Goal: Obtain resource: Obtain resource

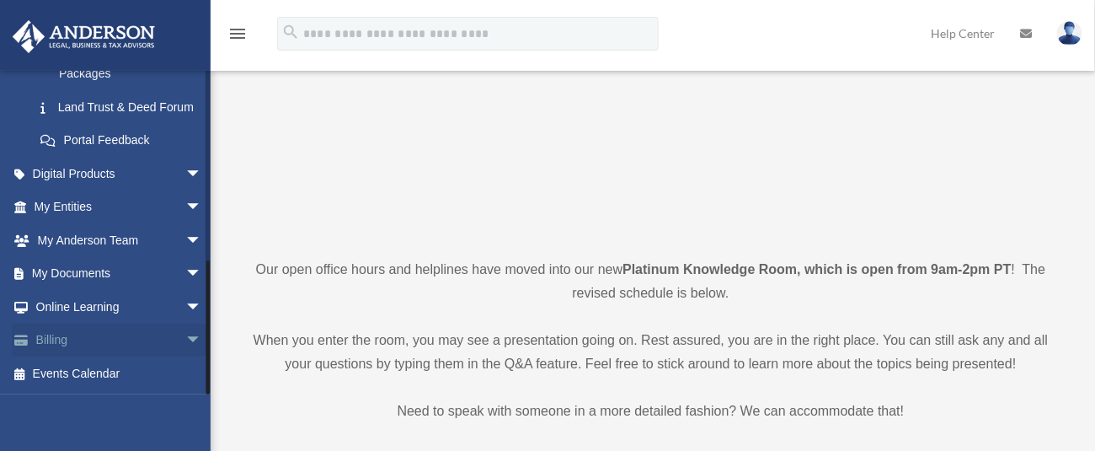
scroll to position [224, 0]
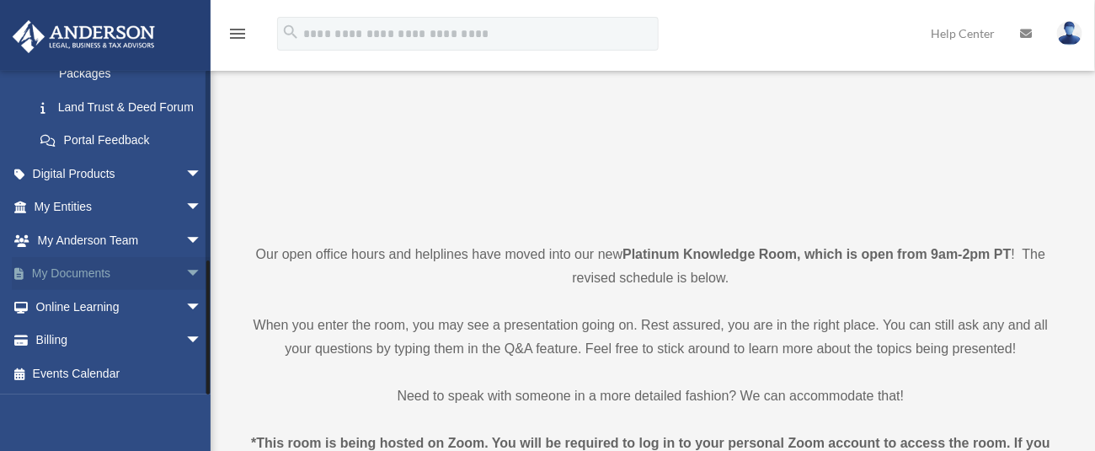
click at [93, 275] on link "My Documents arrow_drop_down" at bounding box center [120, 274] width 216 height 34
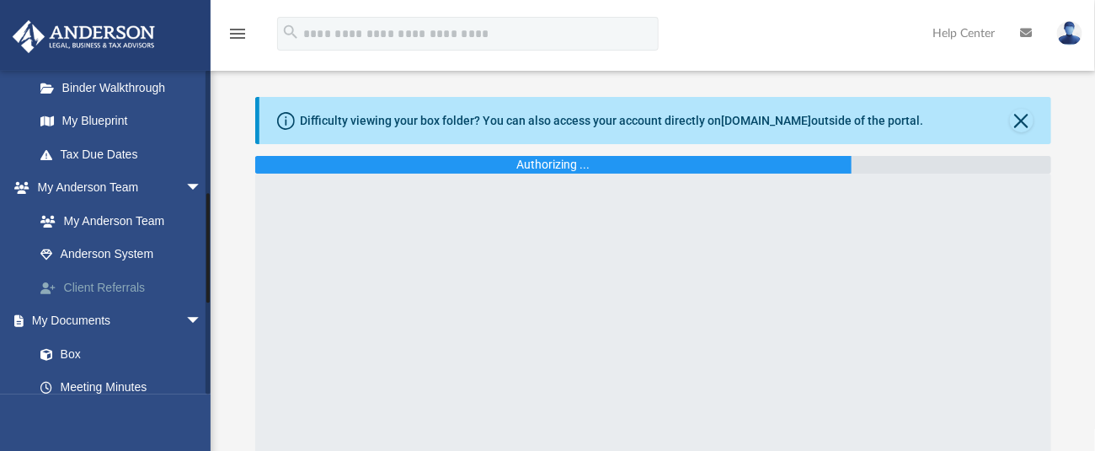
scroll to position [561, 0]
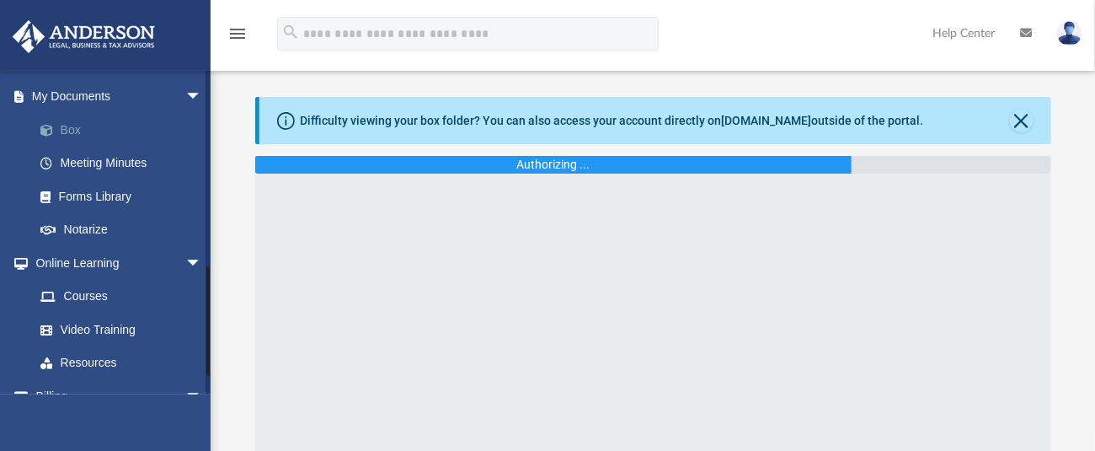
click at [77, 121] on link "Box" at bounding box center [126, 130] width 204 height 34
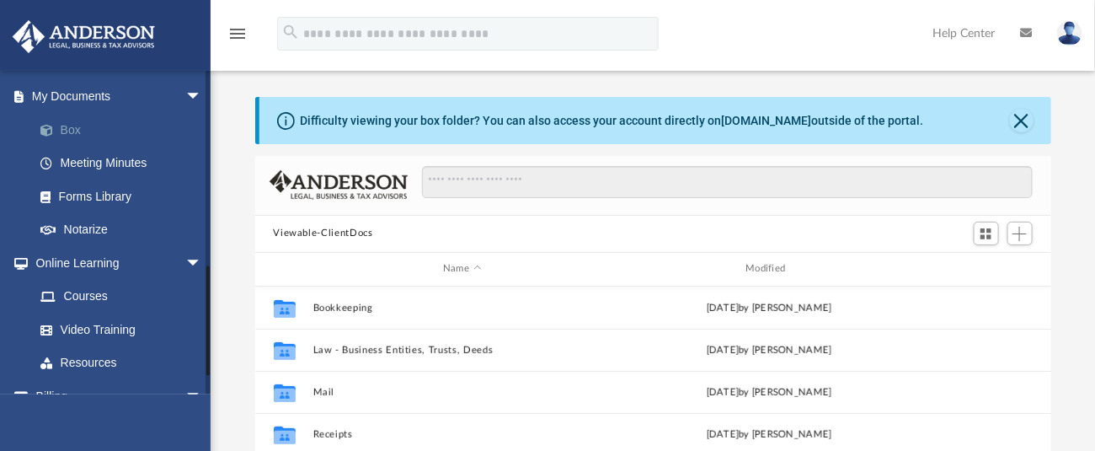
scroll to position [365, 778]
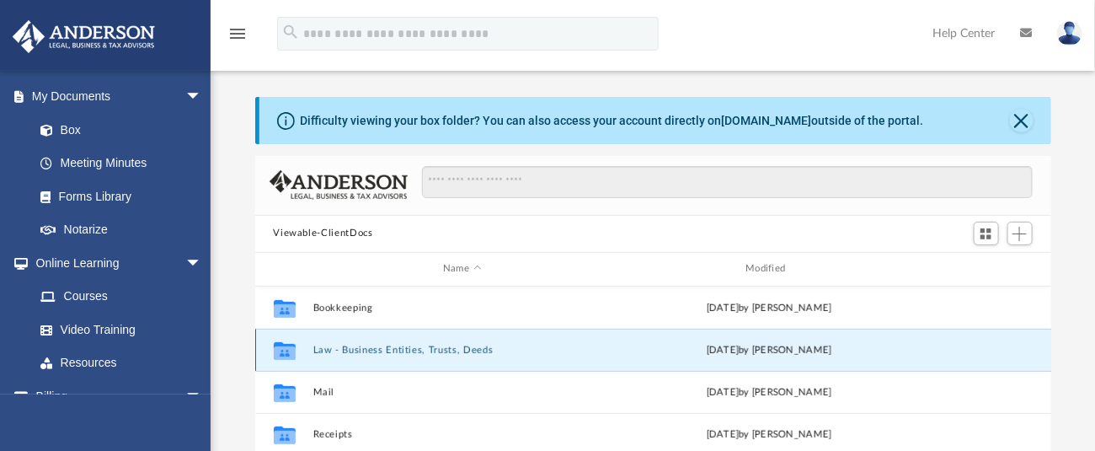
click at [393, 347] on button "Law - Business Entities, Trusts, Deeds" at bounding box center [461, 349] width 299 height 11
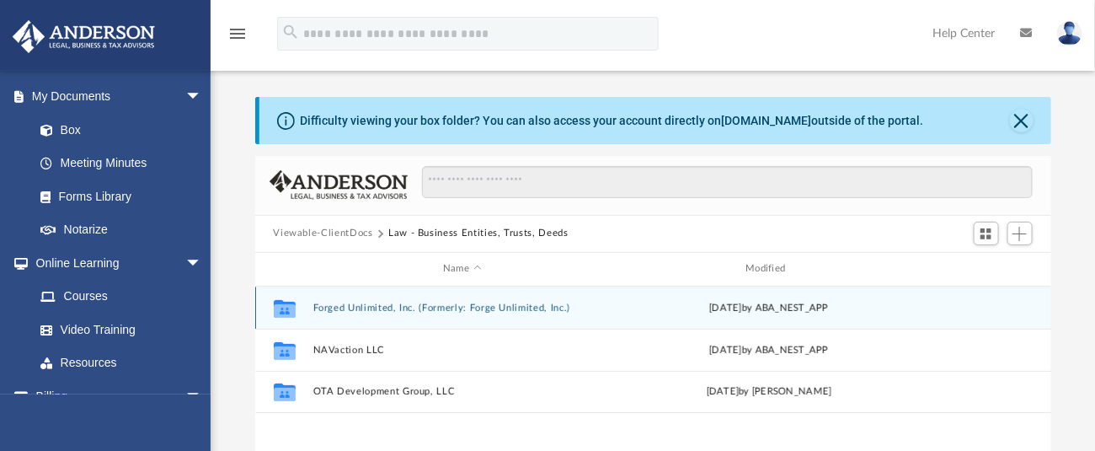
click at [438, 306] on button "Forged Unlimited, Inc. (Formerly: Forge Unlimited, Inc.)" at bounding box center [461, 307] width 299 height 11
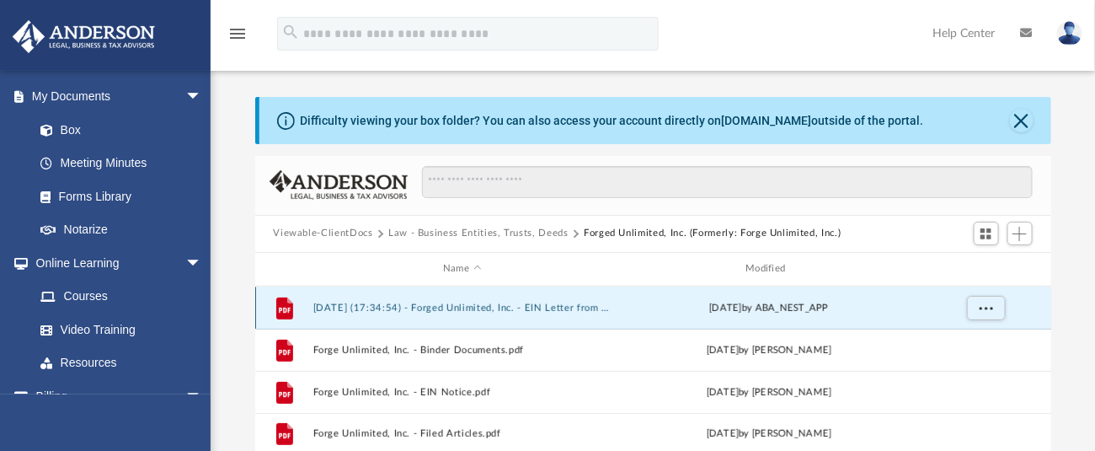
click at [507, 307] on button "2025.08.20 (17:34:54) - Forged Unlimited, Inc. - EIN Letter from IRS.pdf" at bounding box center [461, 307] width 299 height 11
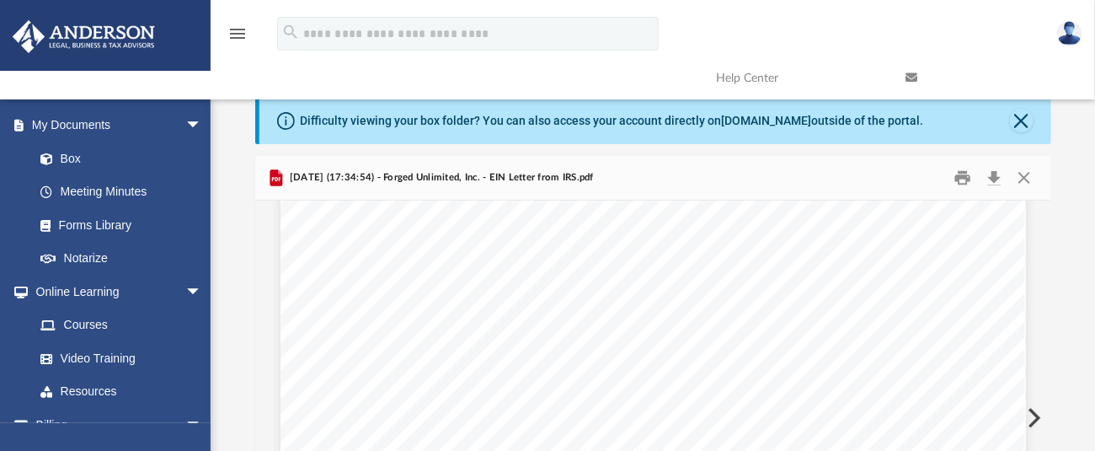
scroll to position [0, 0]
click at [1014, 117] on button "Close" at bounding box center [1022, 121] width 24 height 24
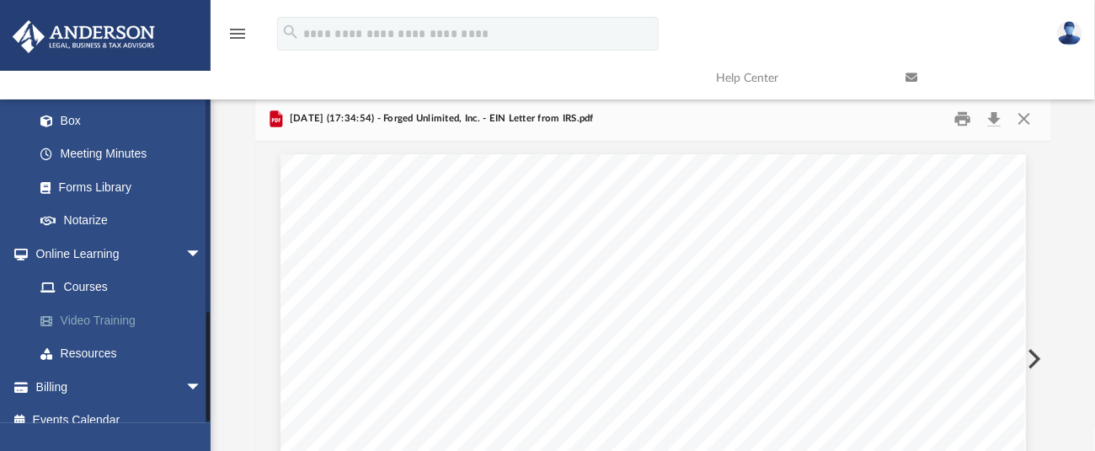
scroll to position [616, 0]
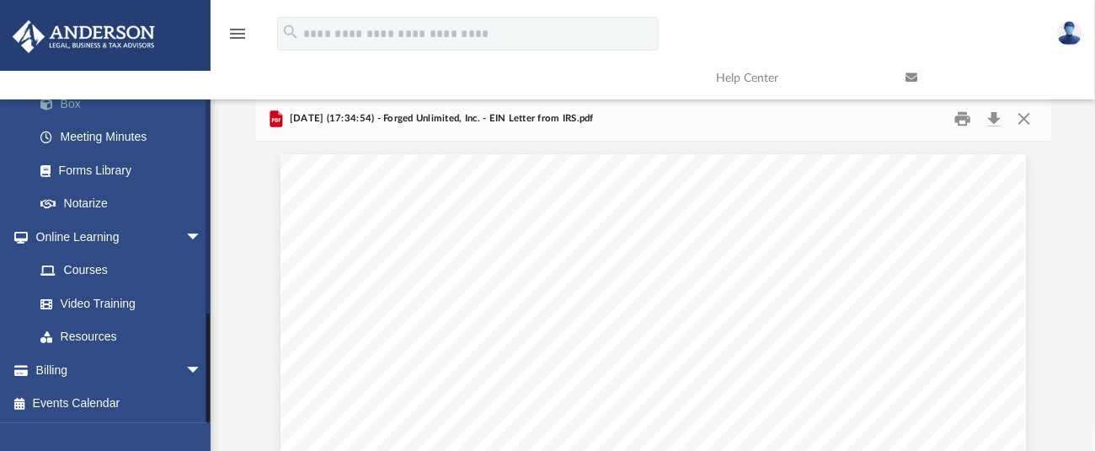
click at [67, 102] on link "Box" at bounding box center [126, 104] width 204 height 34
click at [1028, 119] on button "Close" at bounding box center [1024, 118] width 30 height 26
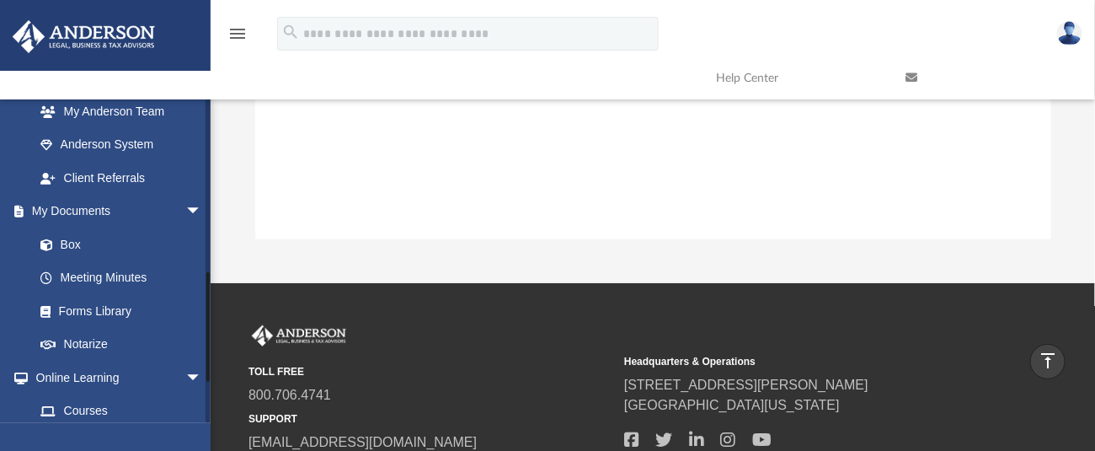
scroll to position [504, 0]
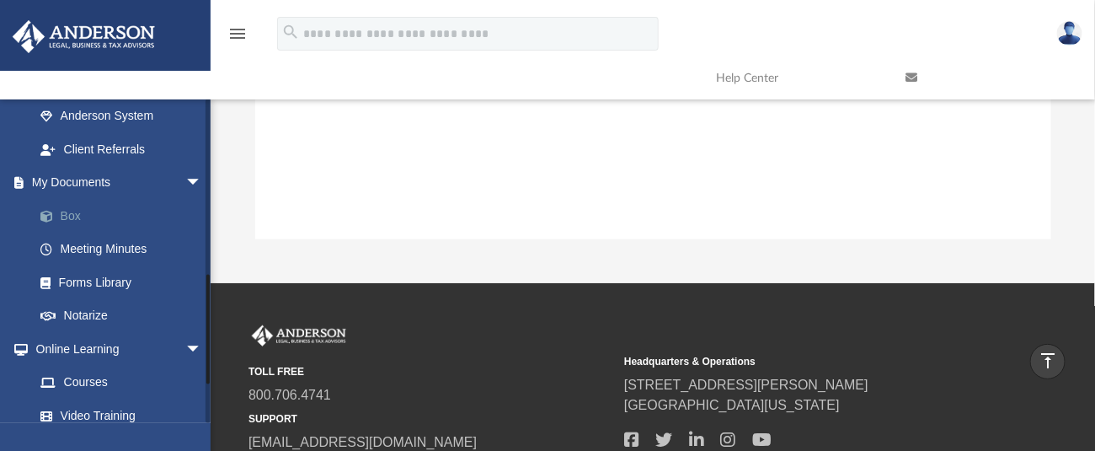
click at [77, 211] on link "Box" at bounding box center [126, 216] width 204 height 34
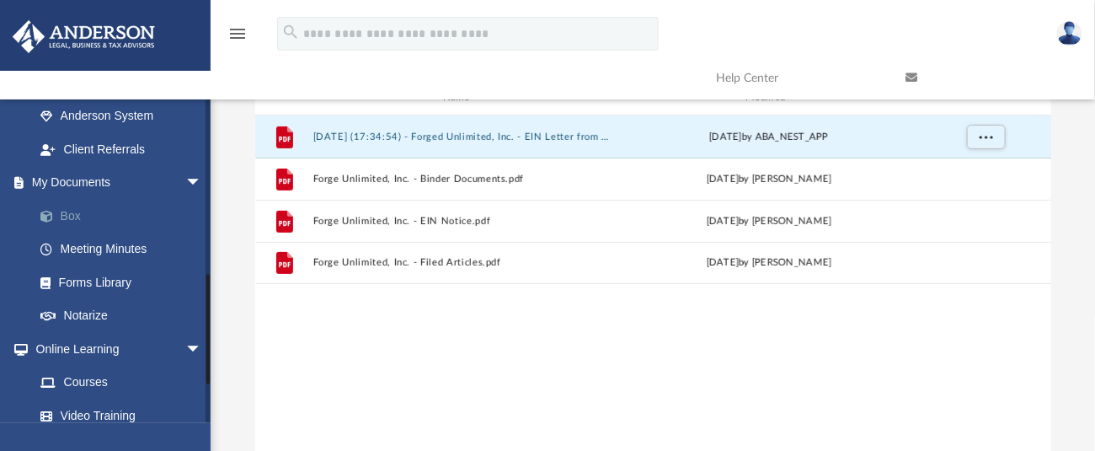
click at [76, 216] on link "Box" at bounding box center [126, 216] width 204 height 34
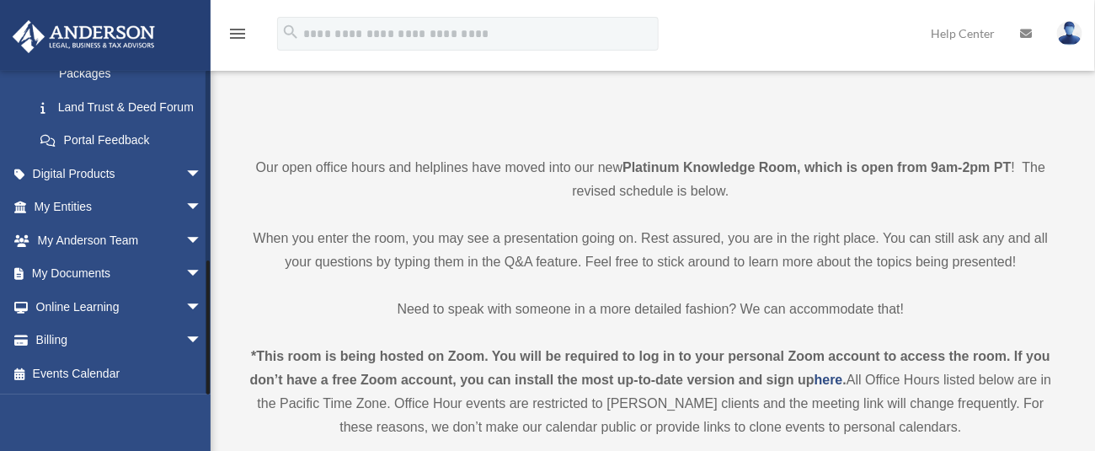
scroll to position [449, 0]
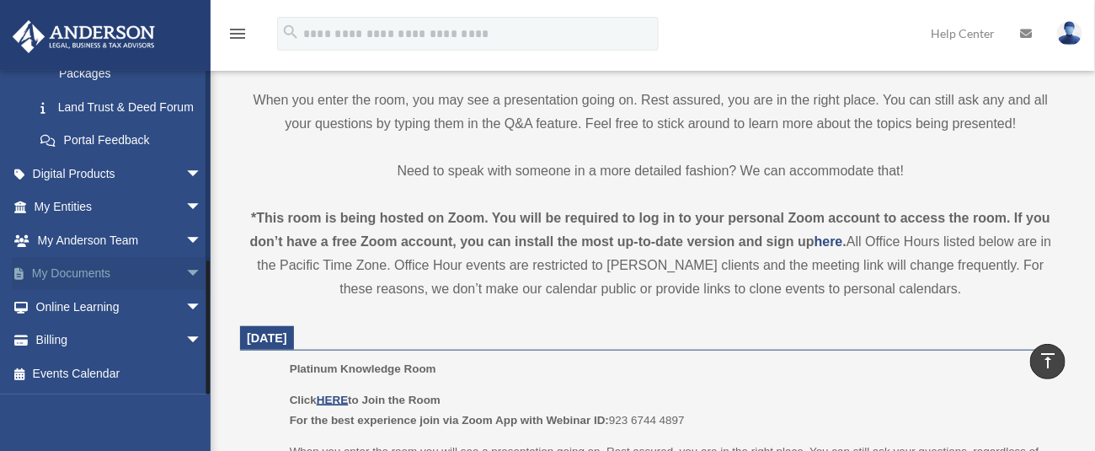
click at [156, 274] on link "My Documents arrow_drop_down" at bounding box center [120, 274] width 216 height 34
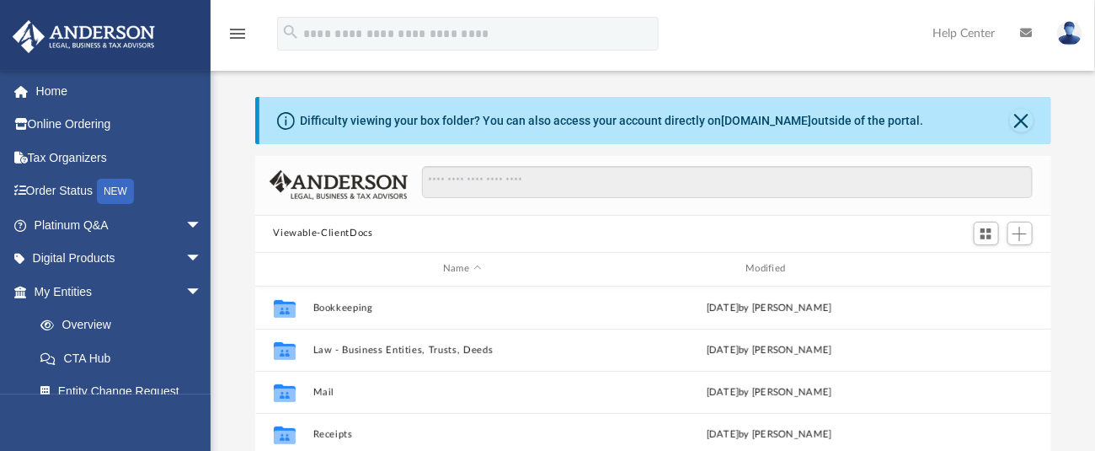
scroll to position [365, 778]
drag, startPoint x: 0, startPoint y: 0, endPoint x: 701, endPoint y: 202, distance: 729.4
click at [701, 202] on div at bounding box center [720, 190] width 625 height 49
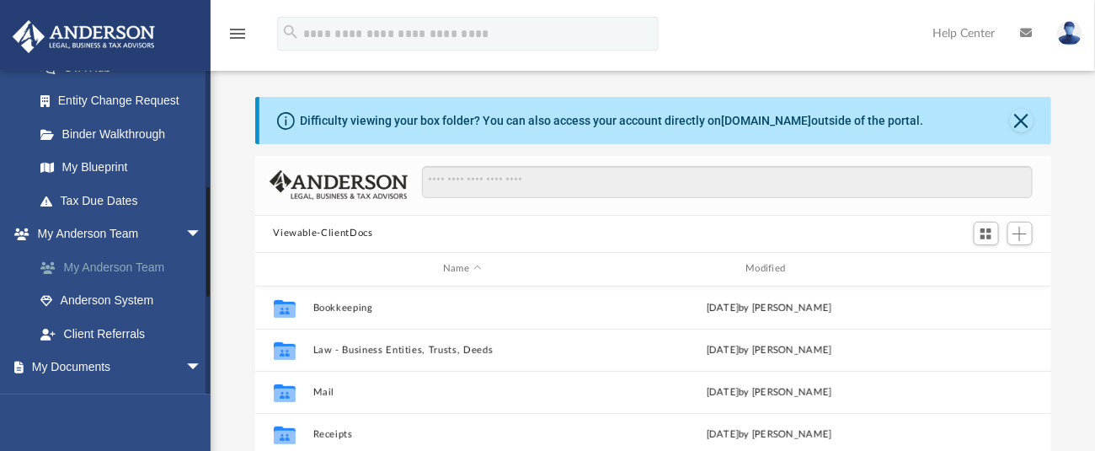
scroll to position [337, 0]
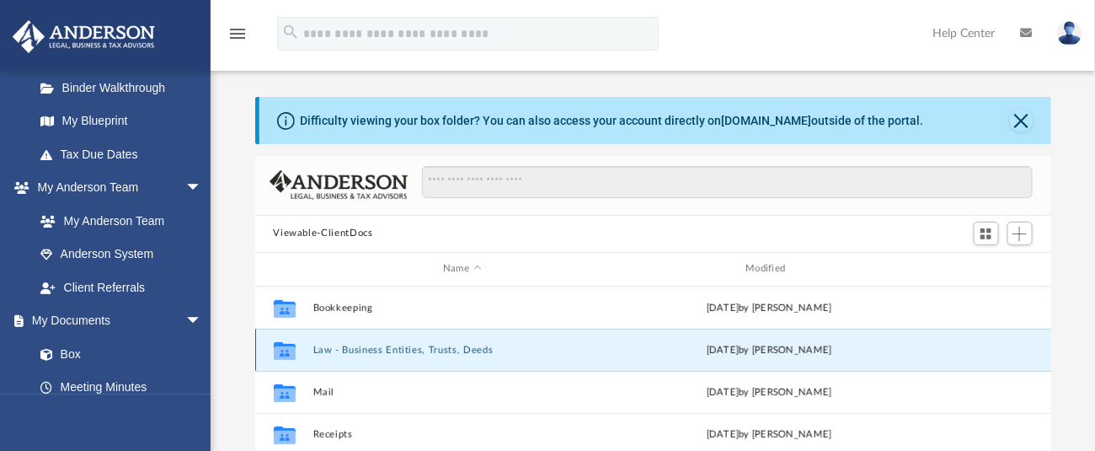
click at [368, 347] on button "Law - Business Entities, Trusts, Deeds" at bounding box center [461, 349] width 299 height 11
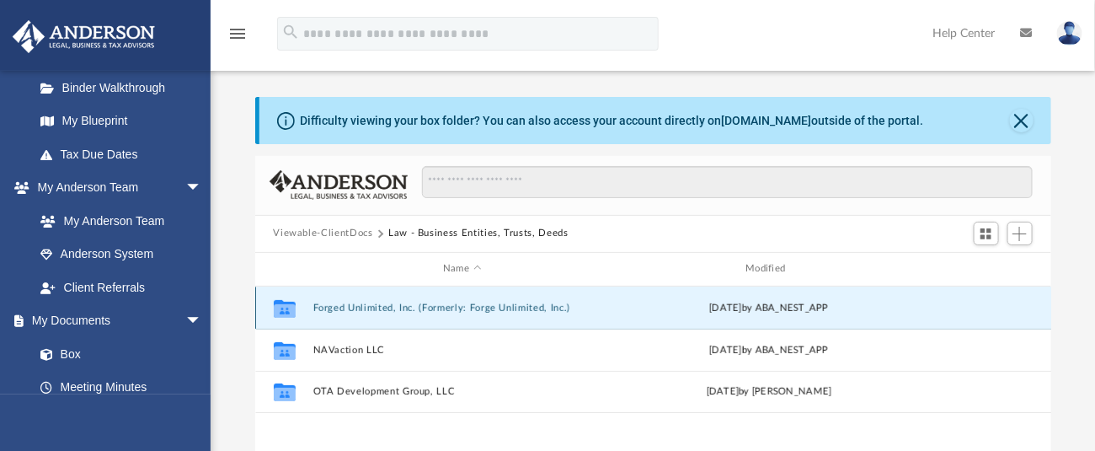
click at [403, 307] on button "Forged Unlimited, Inc. (Formerly: Forge Unlimited, Inc.)" at bounding box center [461, 307] width 299 height 11
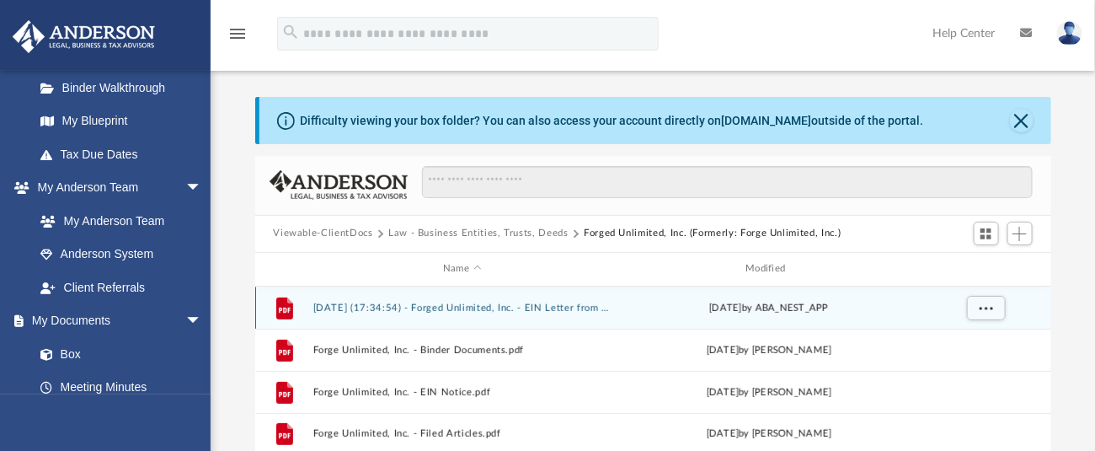
click at [419, 302] on button "[DATE] (17:34:54) - Forged Unlimited, Inc. - EIN Letter from IRS.pdf" at bounding box center [461, 307] width 299 height 11
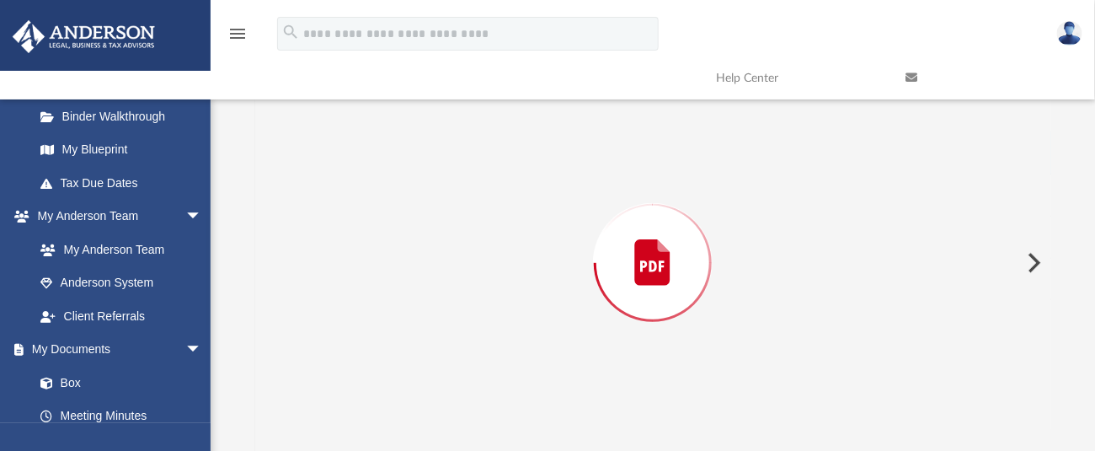
scroll to position [184, 0]
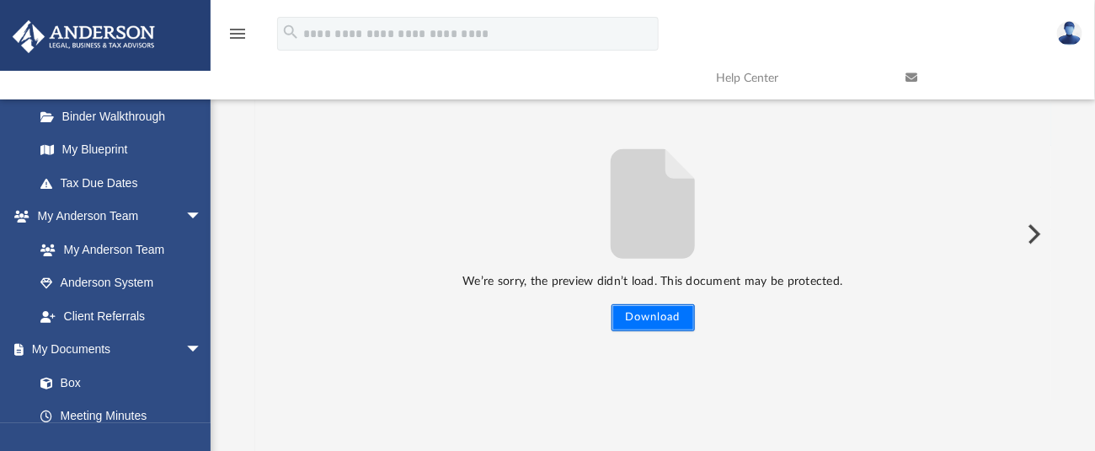
click at [657, 318] on button "Download" at bounding box center [653, 317] width 83 height 27
click at [1036, 231] on button "Preview" at bounding box center [1032, 234] width 37 height 47
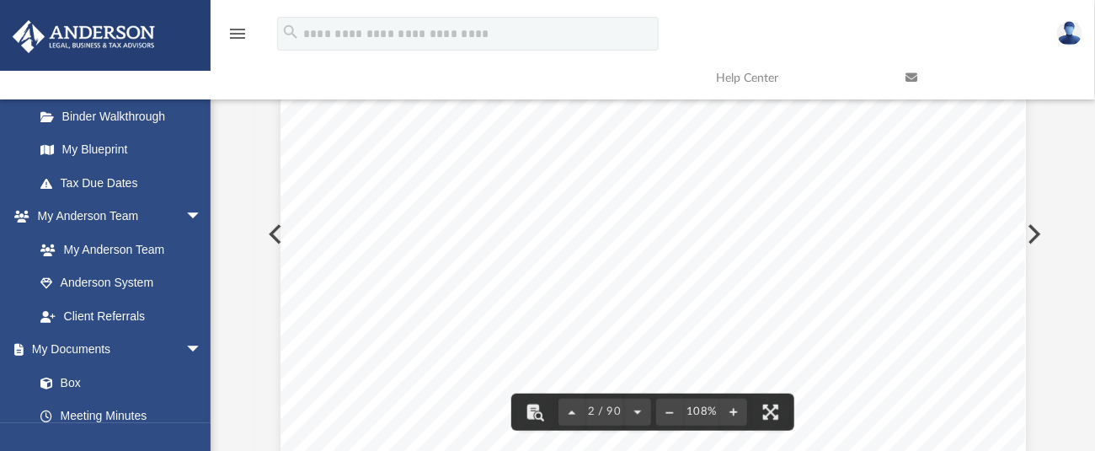
scroll to position [1214, 0]
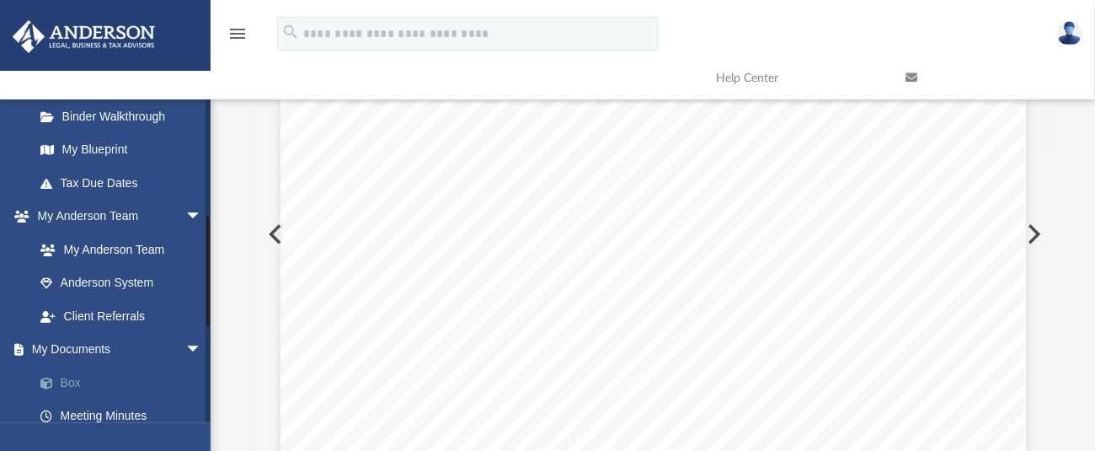
click at [70, 378] on link "Box" at bounding box center [126, 383] width 204 height 34
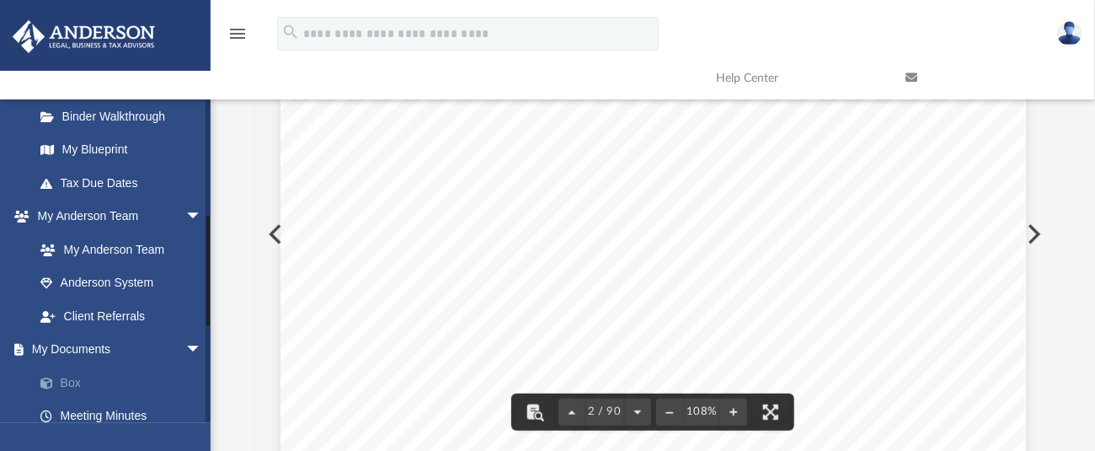
click at [79, 383] on link "Box" at bounding box center [126, 383] width 204 height 34
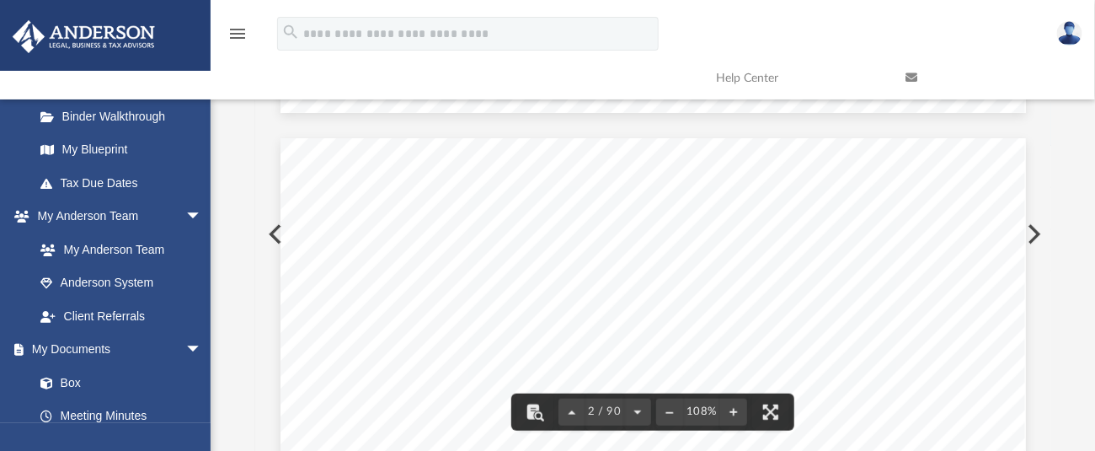
scroll to position [877, 0]
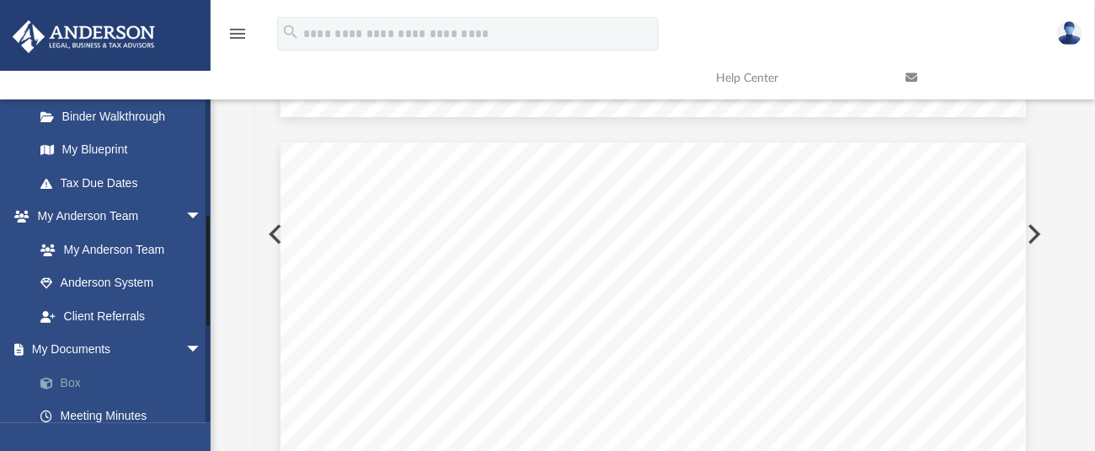
click at [76, 382] on link "Box" at bounding box center [126, 383] width 204 height 34
click at [101, 339] on link "My Documents arrow_drop_down" at bounding box center [120, 350] width 216 height 34
click at [101, 350] on link "My Documents arrow_drop_down" at bounding box center [120, 350] width 216 height 34
click at [67, 383] on link "Box" at bounding box center [126, 383] width 204 height 34
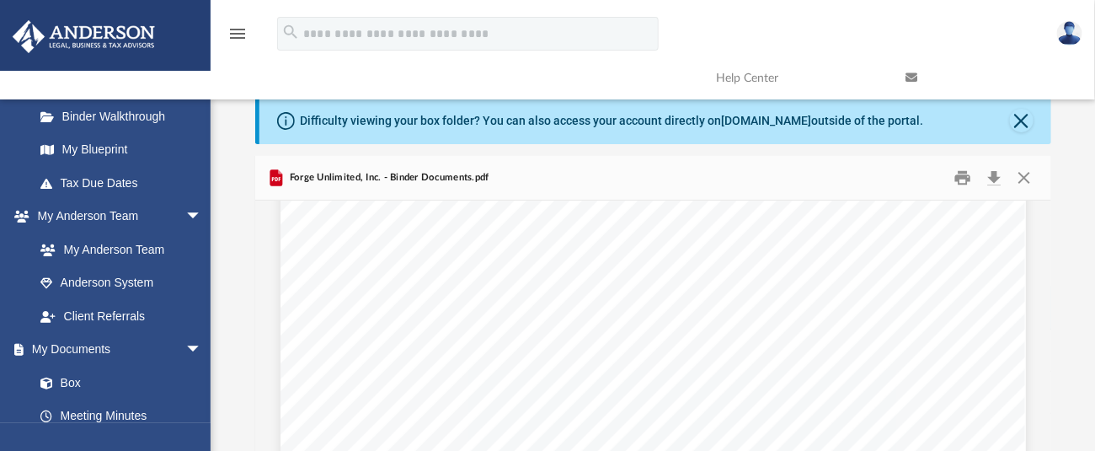
scroll to position [1572, 0]
click at [133, 349] on link "My Documents arrow_drop_down" at bounding box center [120, 350] width 216 height 34
click at [78, 377] on link "Box" at bounding box center [126, 383] width 204 height 34
click at [1015, 112] on button "Close" at bounding box center [1022, 121] width 24 height 24
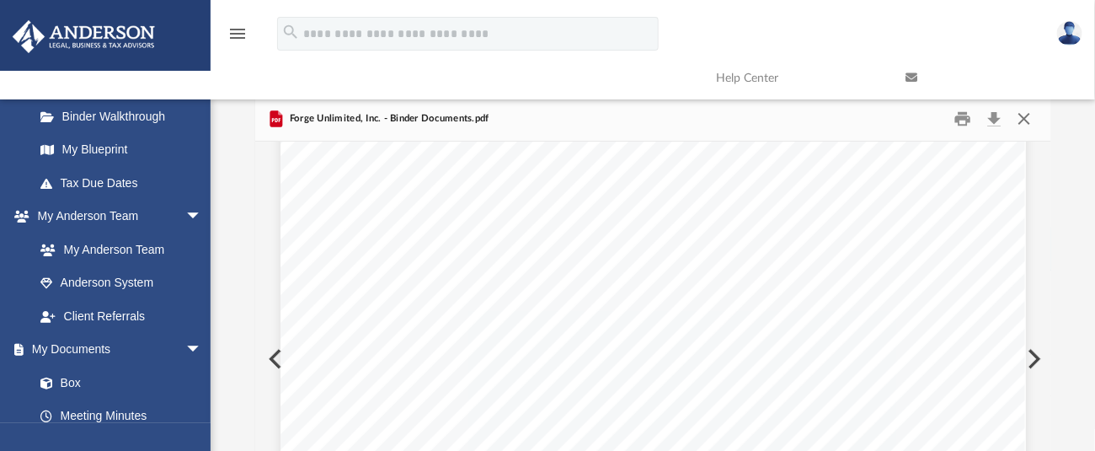
click at [1020, 121] on button "Close" at bounding box center [1024, 118] width 30 height 26
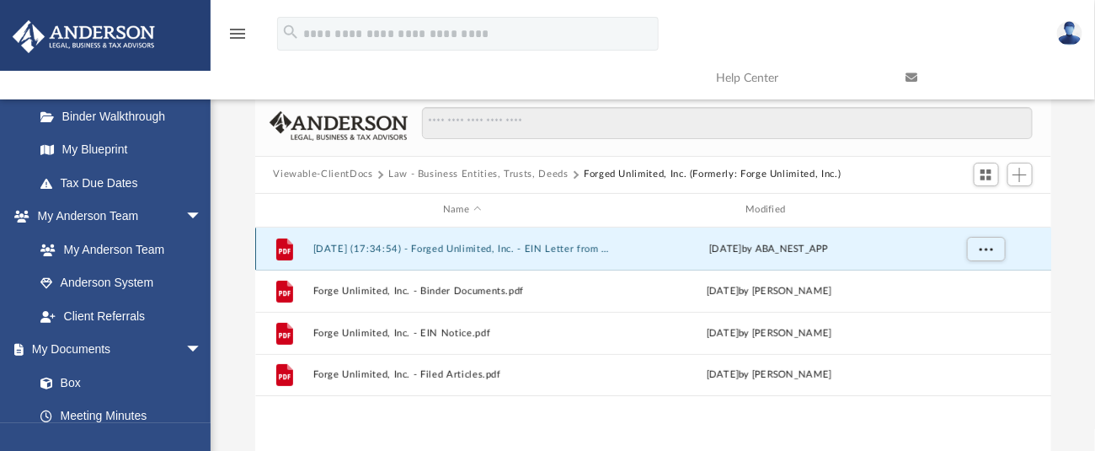
click at [498, 235] on div "File [DATE] (17:34:54) - Forged Unlimited, Inc. - EIN Letter from IRS.pdf [DATE…" at bounding box center [653, 248] width 796 height 42
click at [494, 246] on button "[DATE] (17:34:54) - Forged Unlimited, Inc. - EIN Letter from IRS.pdf" at bounding box center [461, 248] width 299 height 11
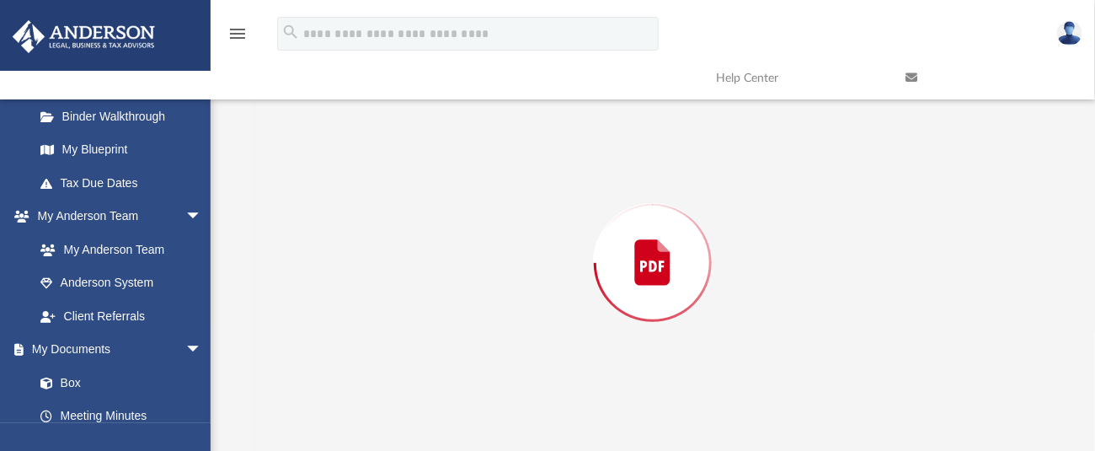
scroll to position [125, 0]
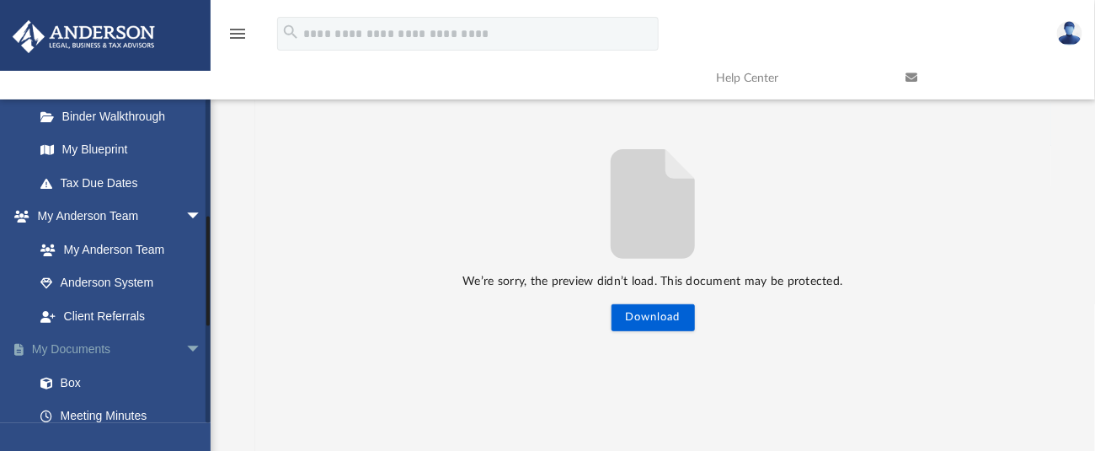
click at [109, 345] on link "My Documents arrow_drop_down" at bounding box center [120, 350] width 216 height 34
click at [185, 350] on span "arrow_drop_down" at bounding box center [202, 350] width 34 height 35
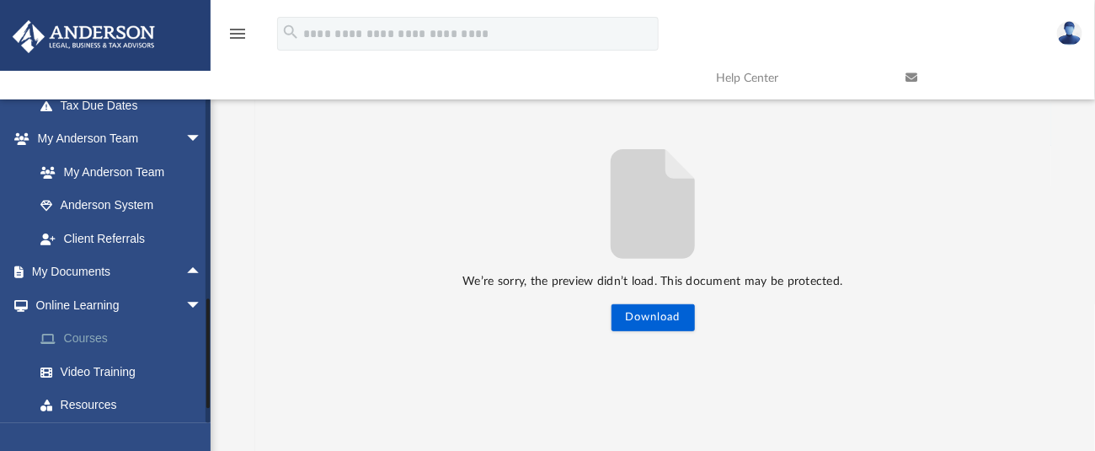
scroll to position [449, 0]
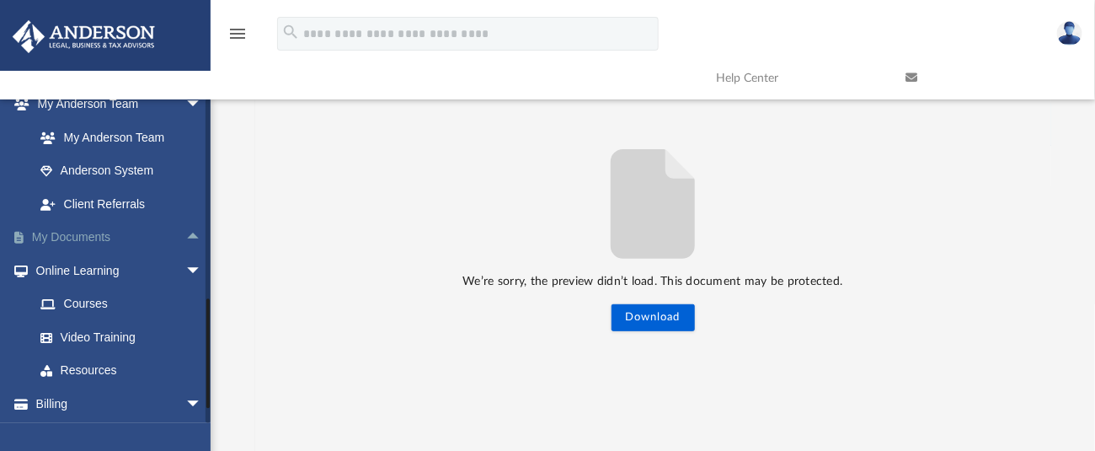
click at [185, 234] on span "arrow_drop_up" at bounding box center [202, 238] width 34 height 35
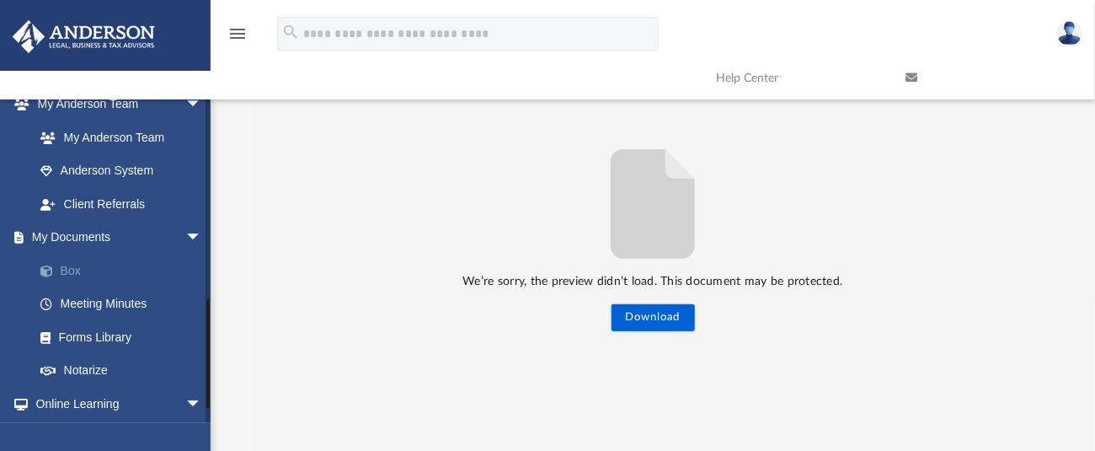
click at [57, 270] on span at bounding box center [55, 271] width 11 height 12
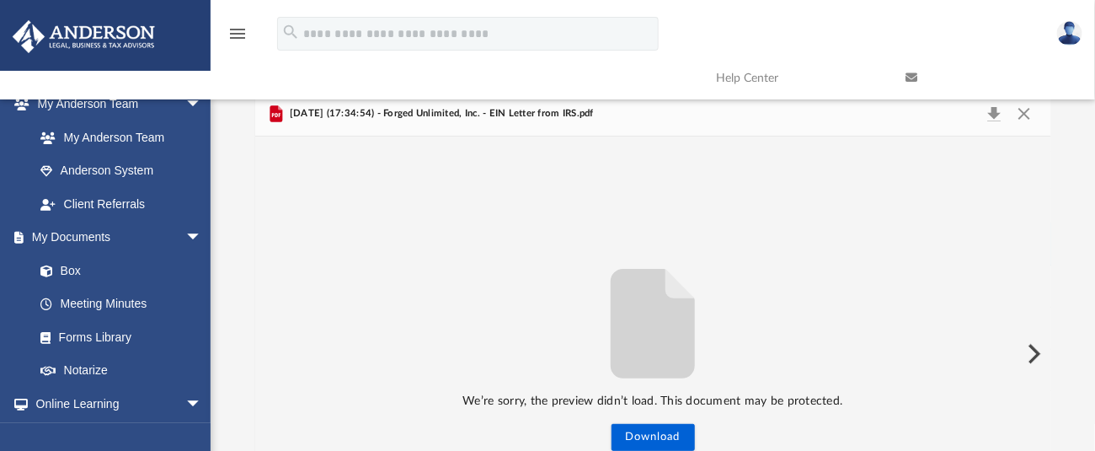
scroll to position [0, 0]
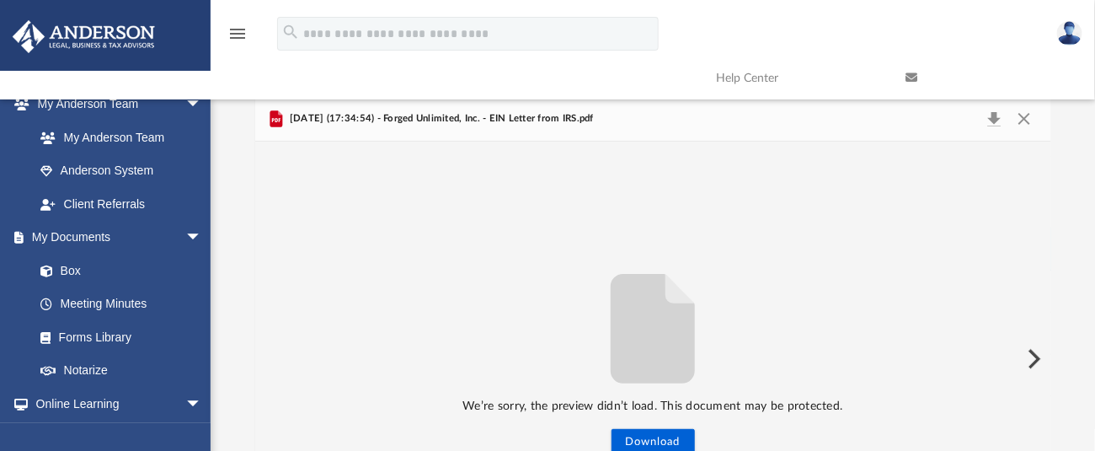
click at [1016, 110] on link at bounding box center [988, 78] width 190 height 67
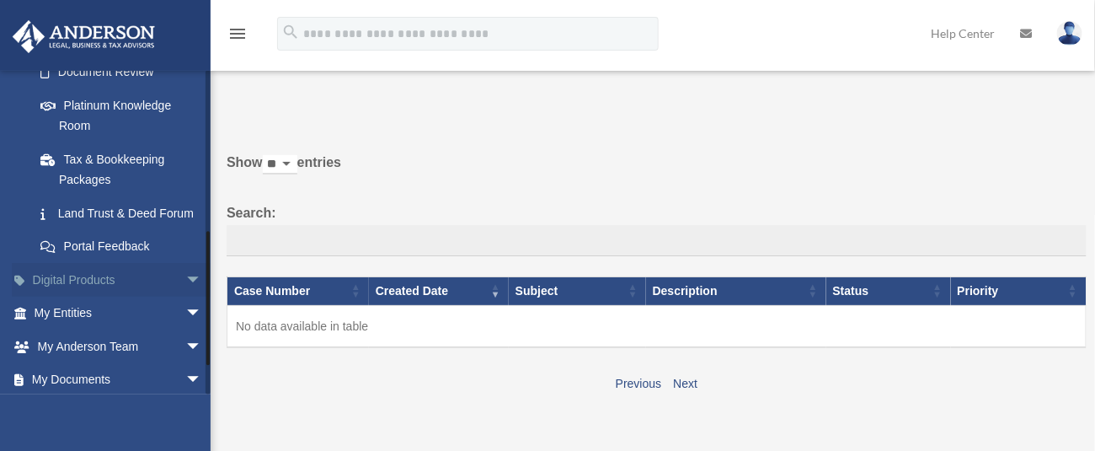
scroll to position [445, 0]
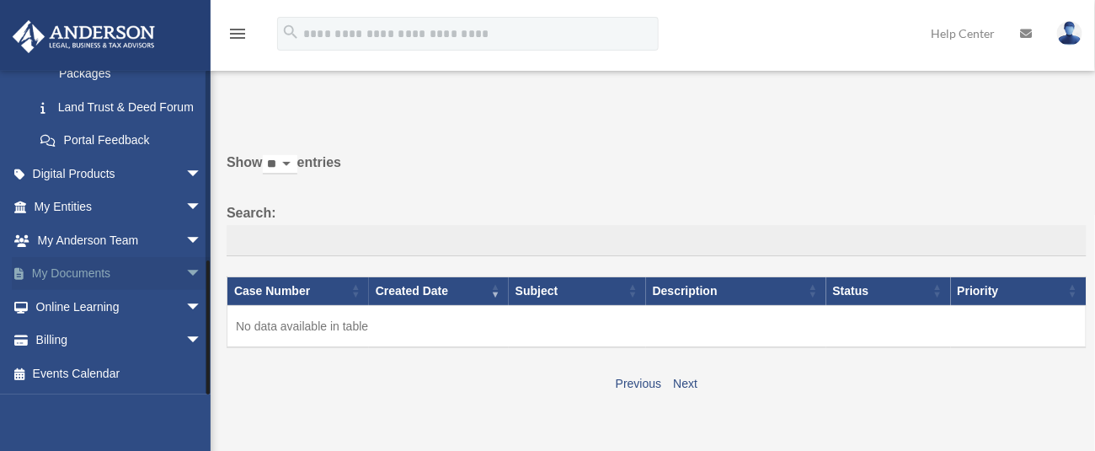
click at [185, 270] on span "arrow_drop_down" at bounding box center [202, 274] width 34 height 35
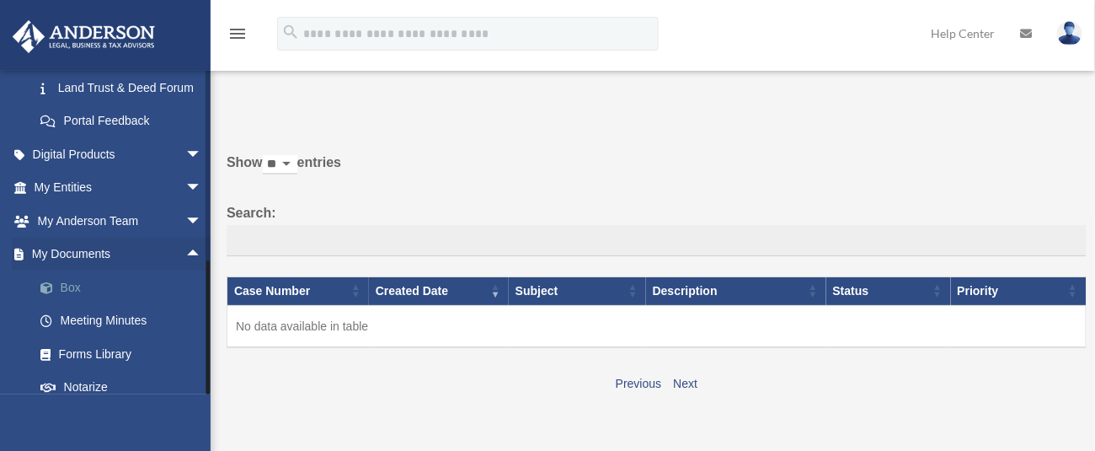
click at [72, 304] on link "Box" at bounding box center [126, 287] width 204 height 34
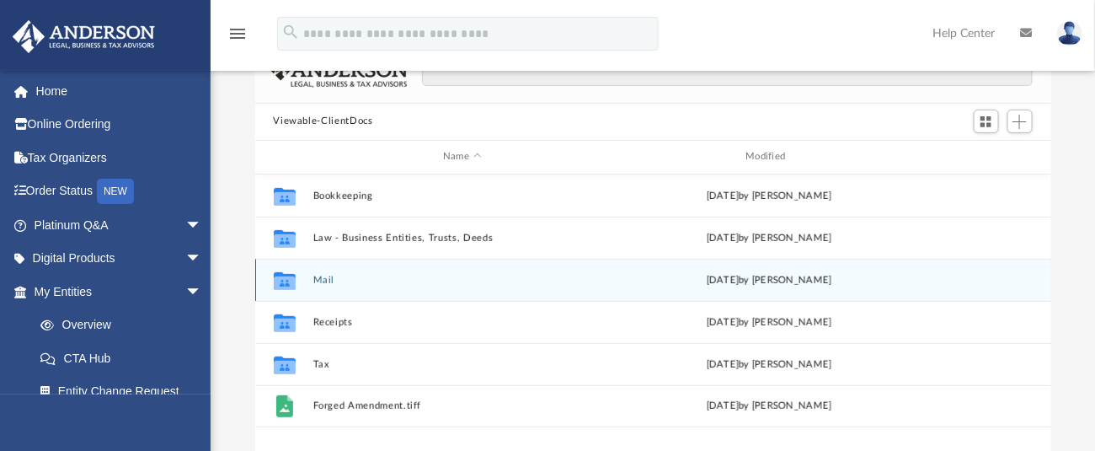
scroll to position [224, 0]
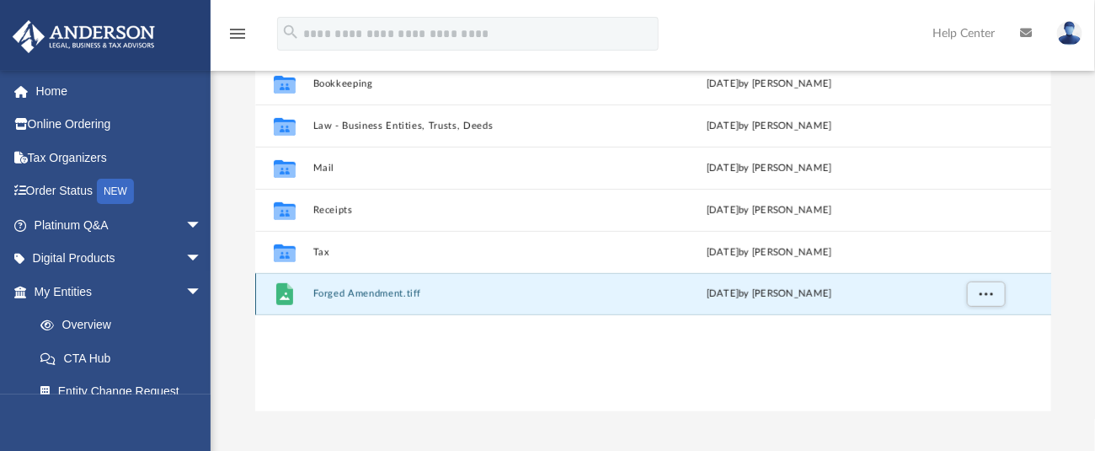
click at [385, 289] on button "Forged Amendment.tiff" at bounding box center [461, 293] width 299 height 11
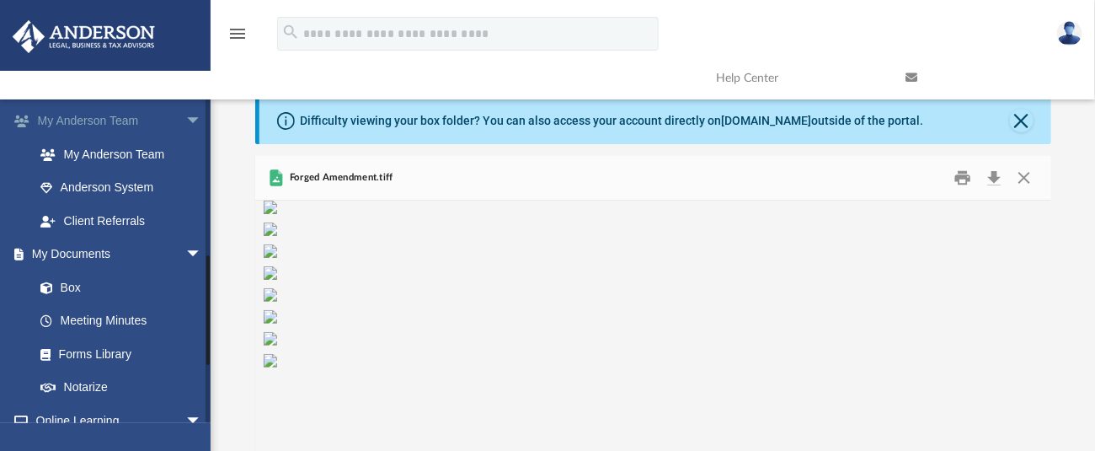
scroll to position [449, 0]
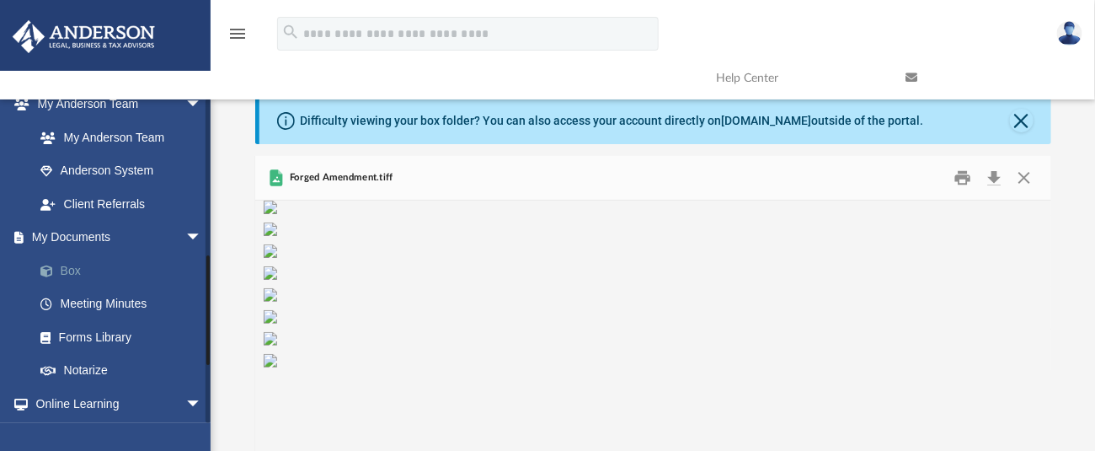
click at [77, 270] on link "Box" at bounding box center [126, 271] width 204 height 34
click at [1018, 171] on button "Close" at bounding box center [1024, 177] width 30 height 26
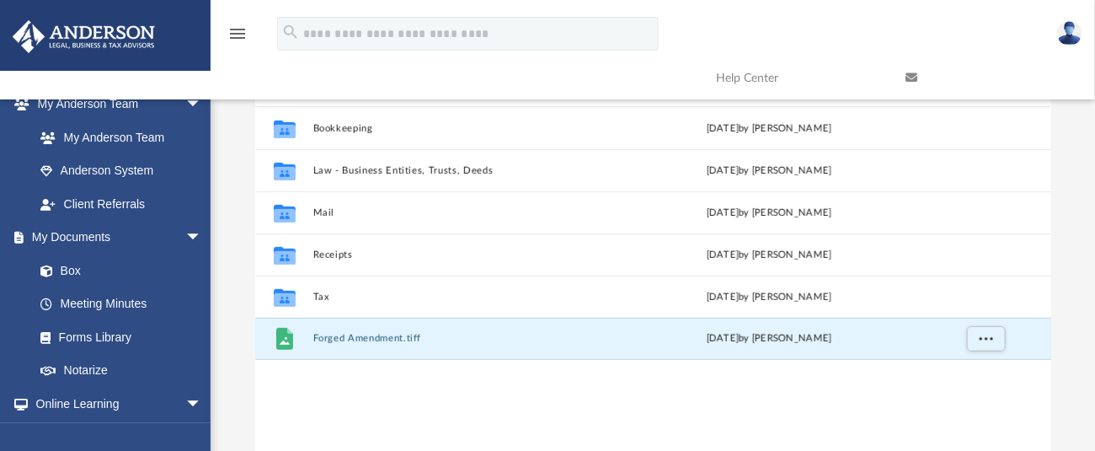
scroll to position [67, 0]
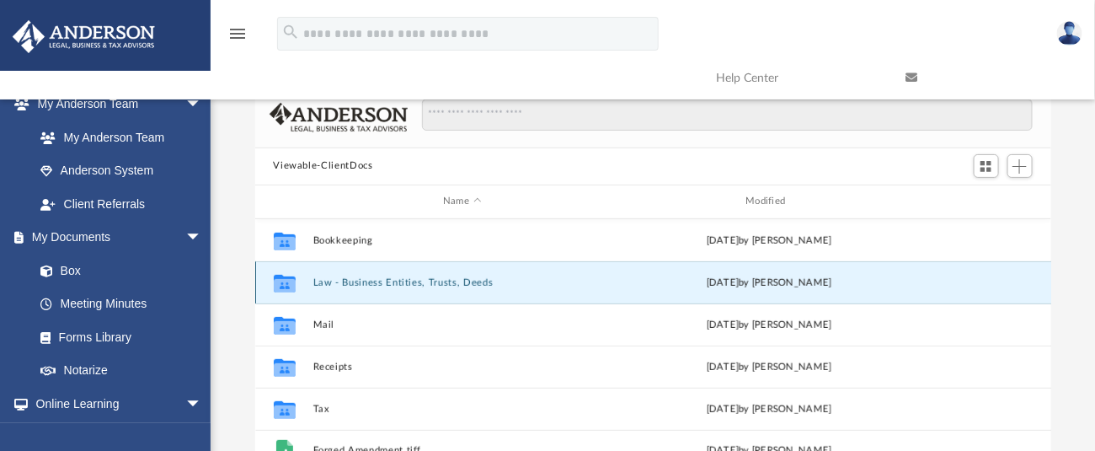
click at [361, 281] on button "Law - Business Entities, Trusts, Deeds" at bounding box center [461, 281] width 299 height 11
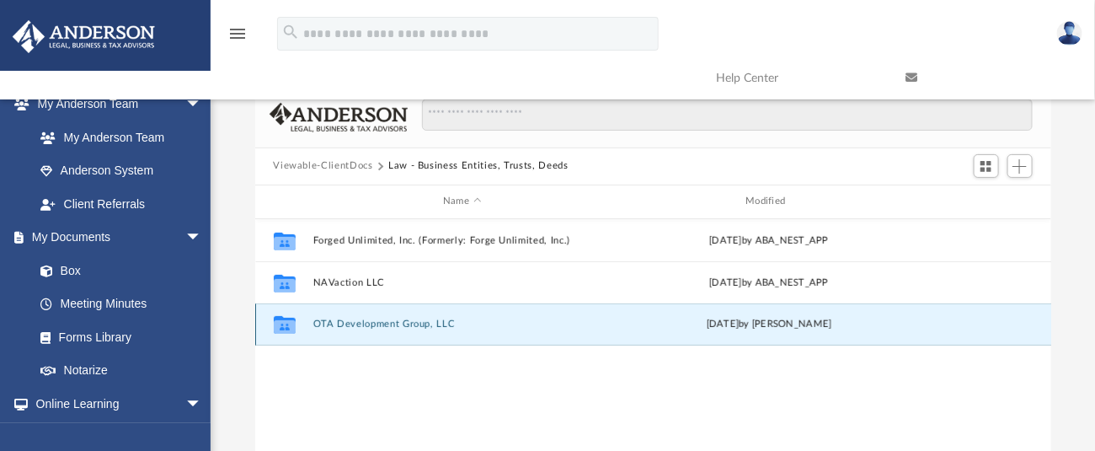
click at [374, 321] on button "OTA Development Group, LLC" at bounding box center [461, 323] width 299 height 11
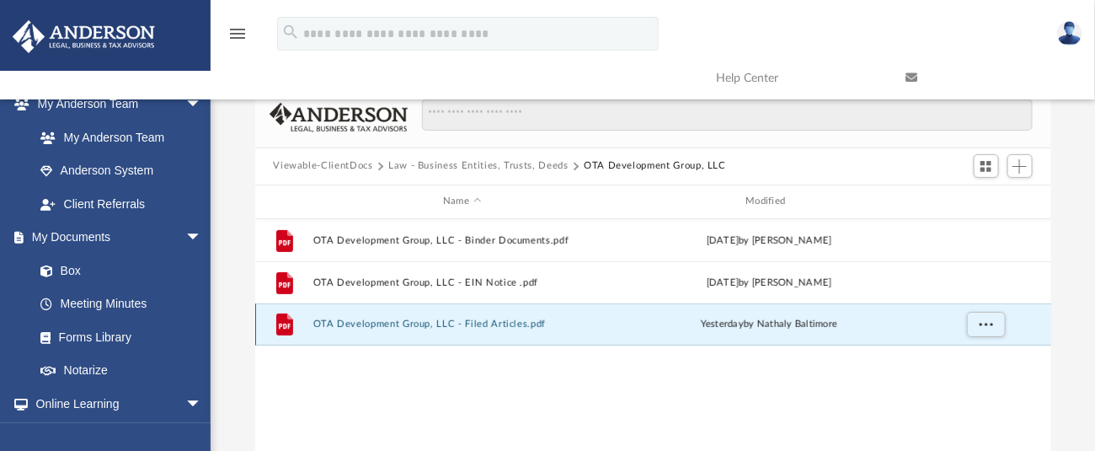
click at [387, 320] on button "OTA Development Group, LLC - Filed Articles.pdf" at bounding box center [461, 323] width 299 height 11
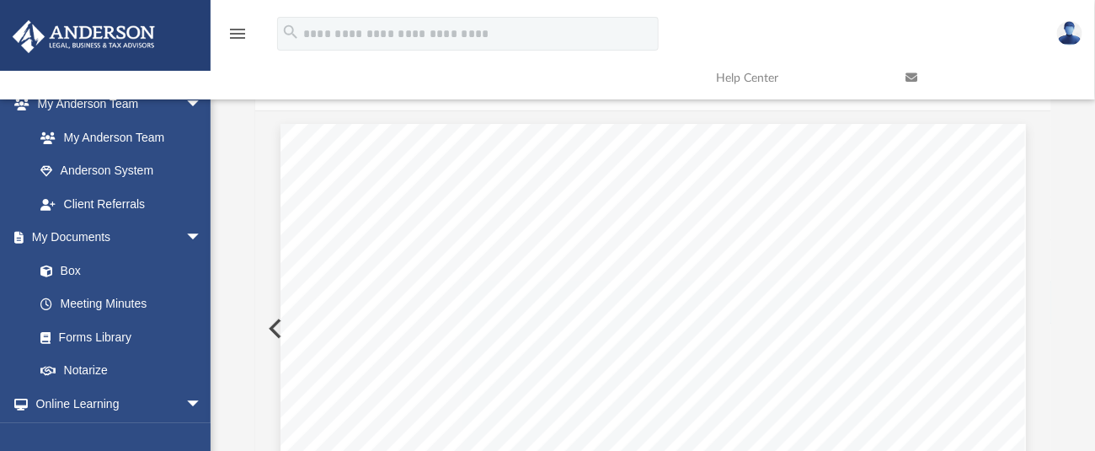
scroll to position [0, 0]
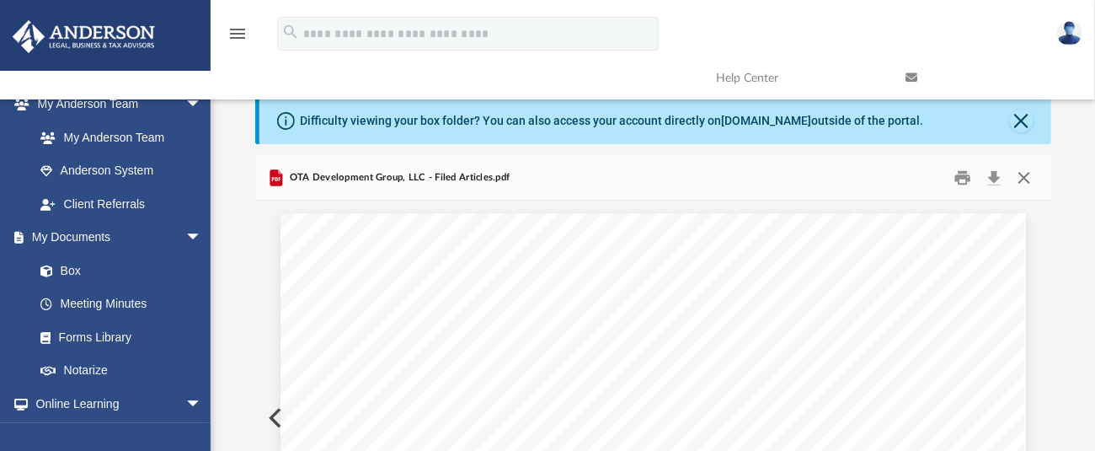
click at [1026, 180] on button "Close" at bounding box center [1024, 177] width 30 height 26
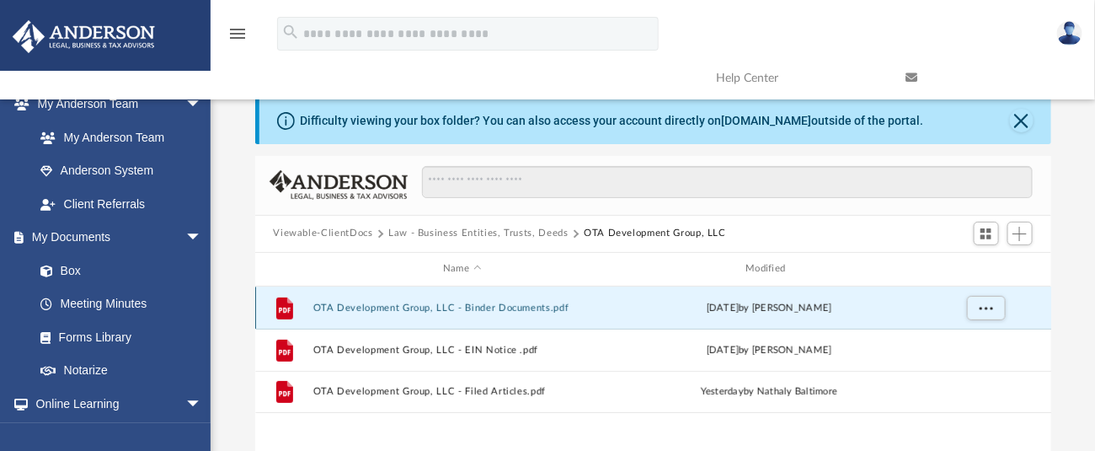
click at [448, 302] on button "OTA Development Group, LLC - Binder Documents.pdf" at bounding box center [461, 307] width 299 height 11
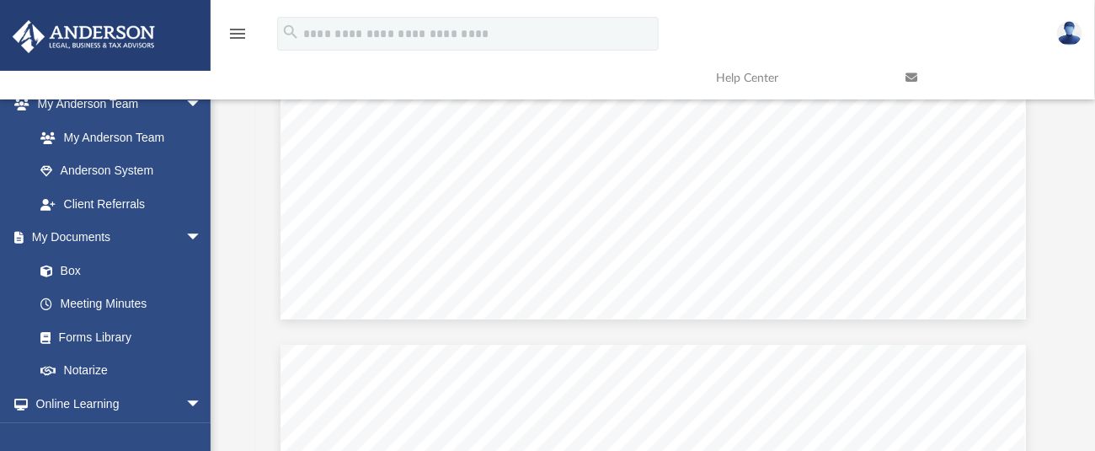
scroll to position [11567, 0]
